Goal: Transaction & Acquisition: Purchase product/service

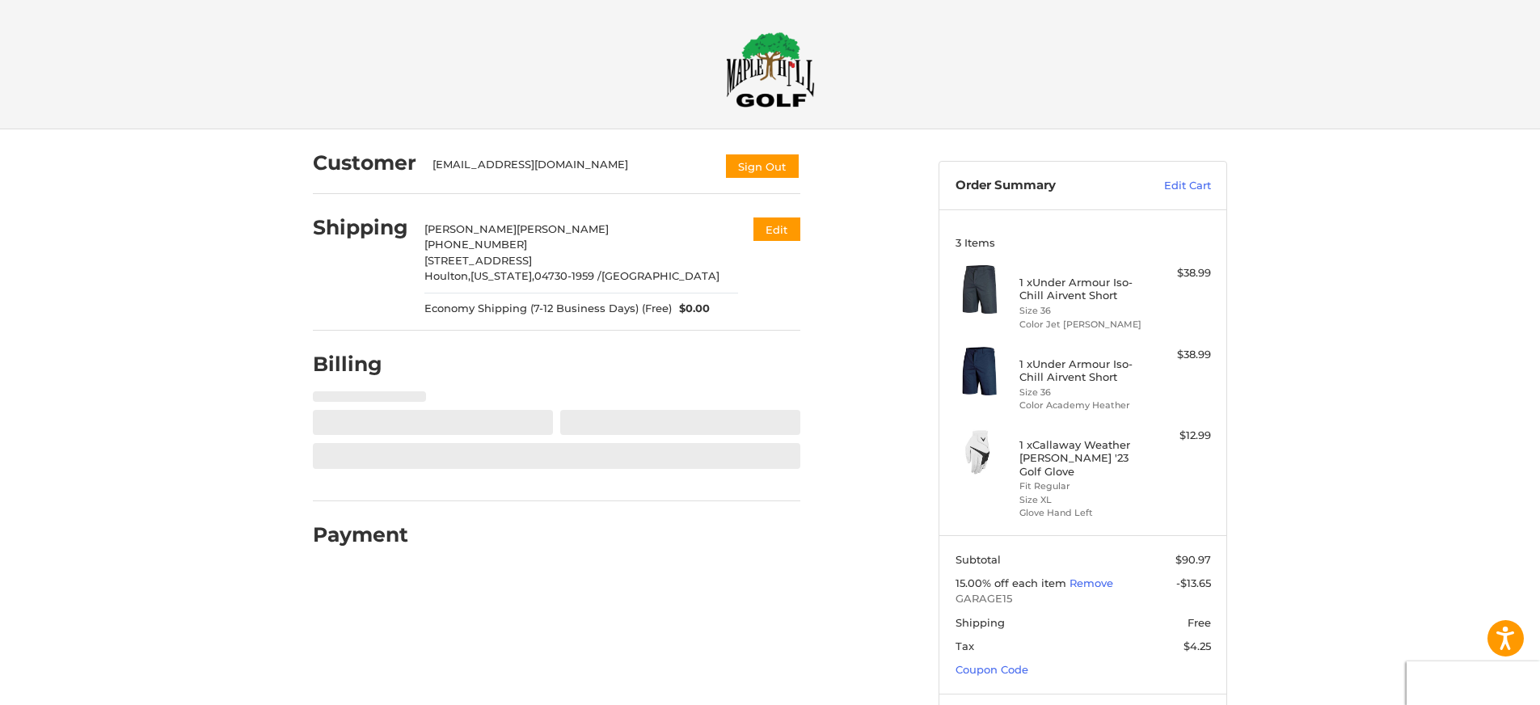
select select "**"
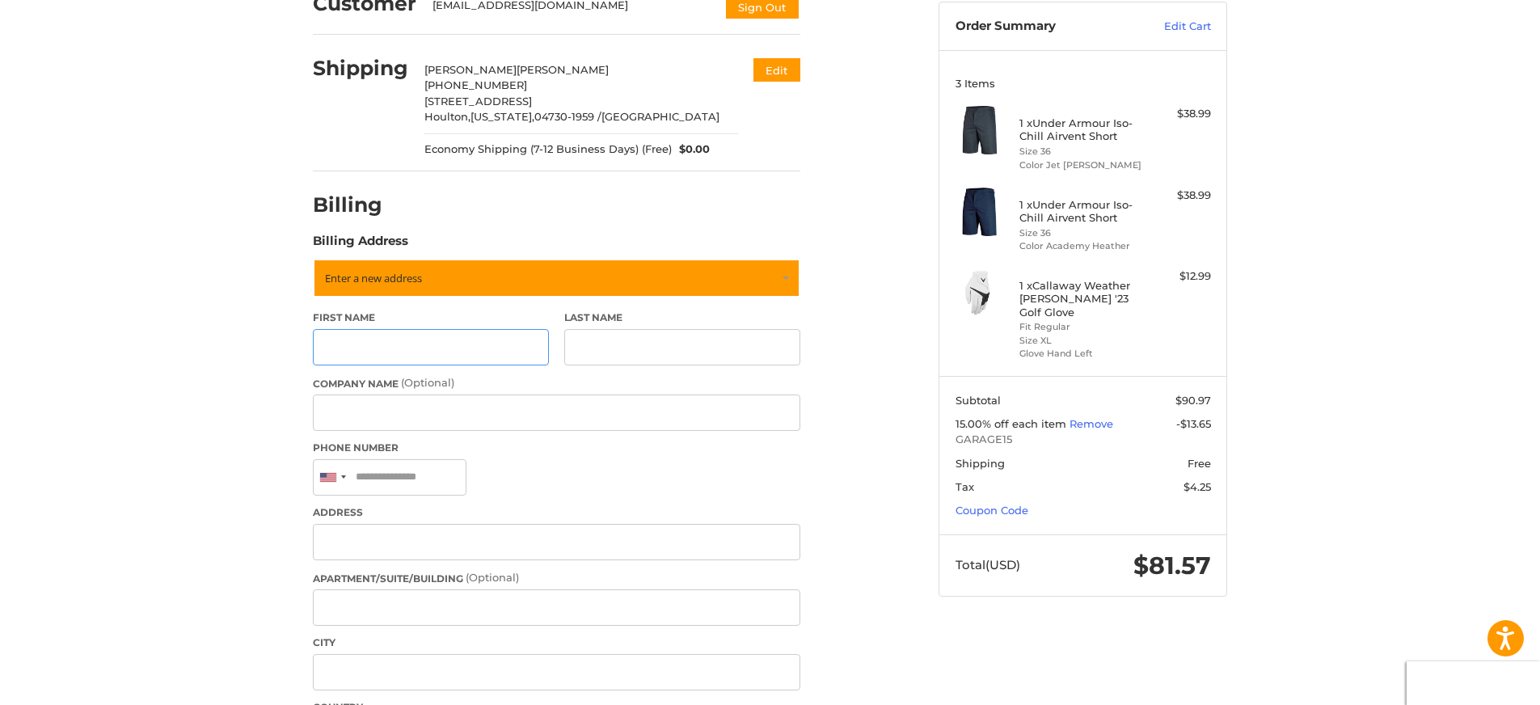
scroll to position [188, 0]
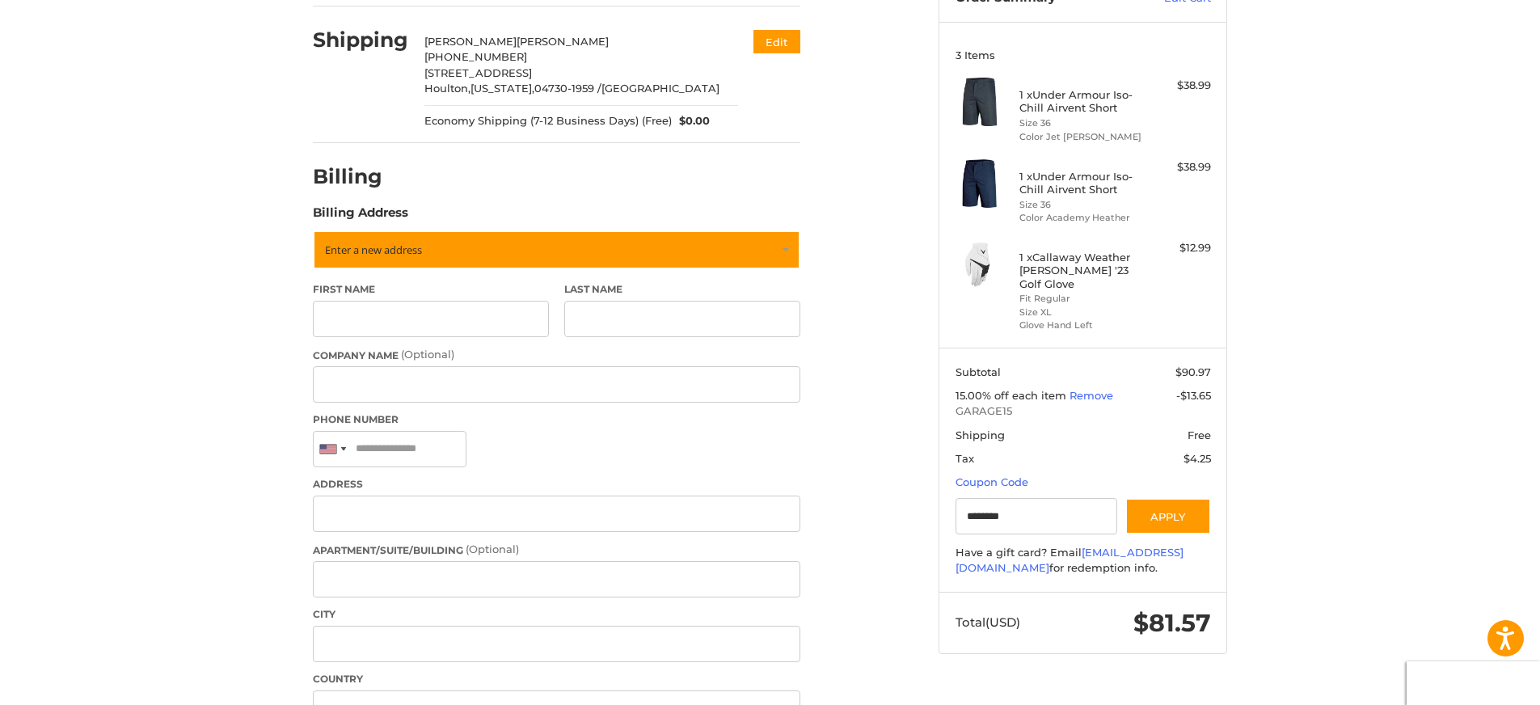
type input "********"
